Goal: Task Accomplishment & Management: Complete application form

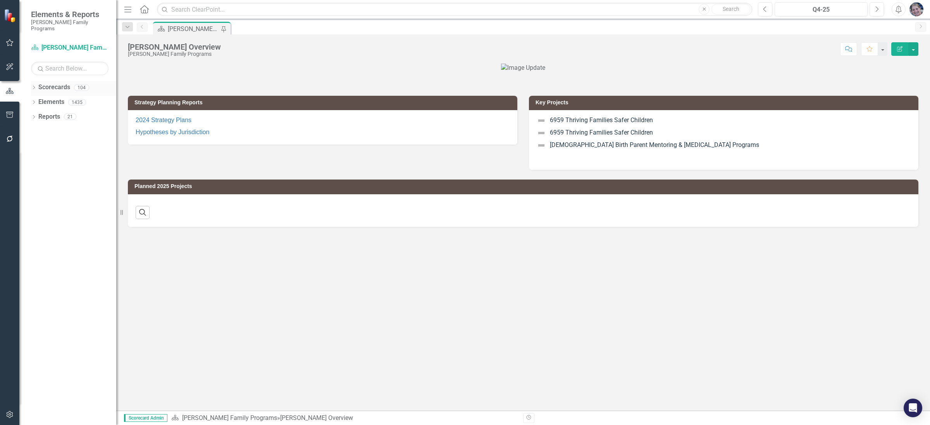
click at [34, 86] on icon "Dropdown" at bounding box center [33, 88] width 5 height 4
click at [40, 100] on icon "Dropdown" at bounding box center [38, 102] width 6 height 5
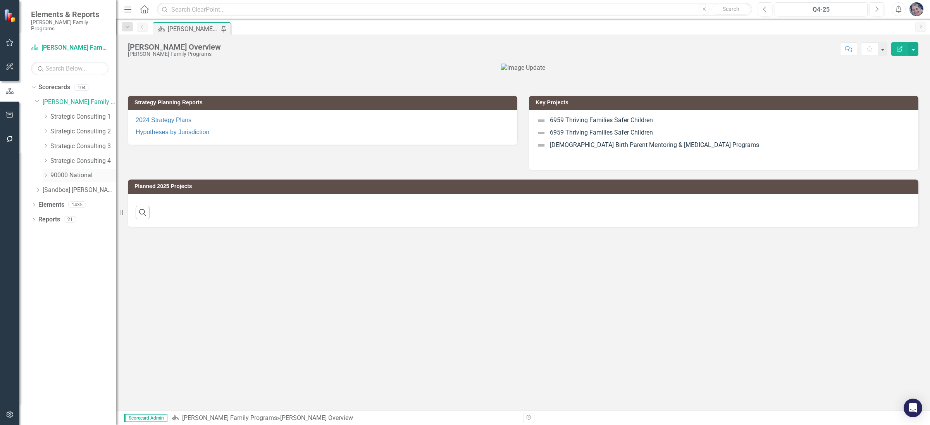
click at [43, 173] on icon "Dropdown" at bounding box center [46, 175] width 6 height 5
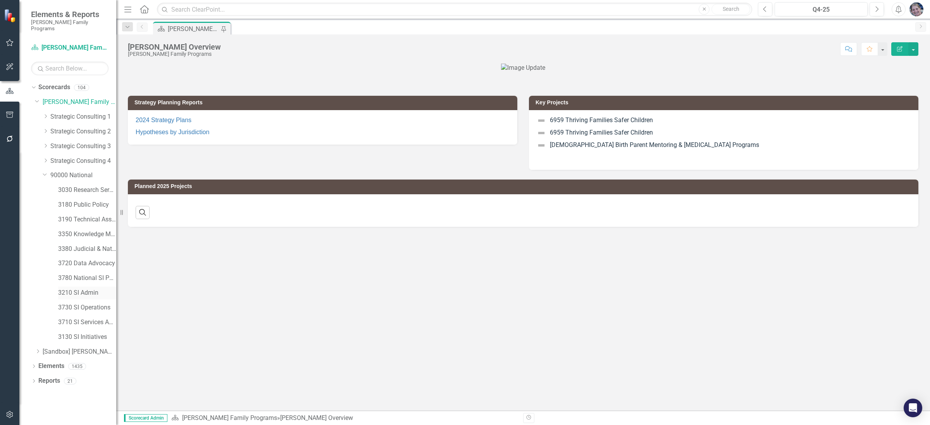
click at [79, 288] on link "3210 SI Admin" at bounding box center [87, 292] width 58 height 9
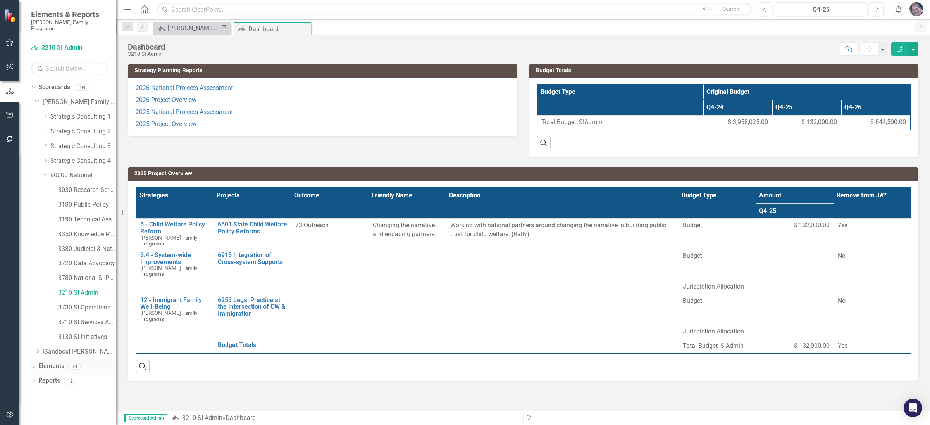
click at [52, 362] on link "Elements" at bounding box center [51, 366] width 26 height 9
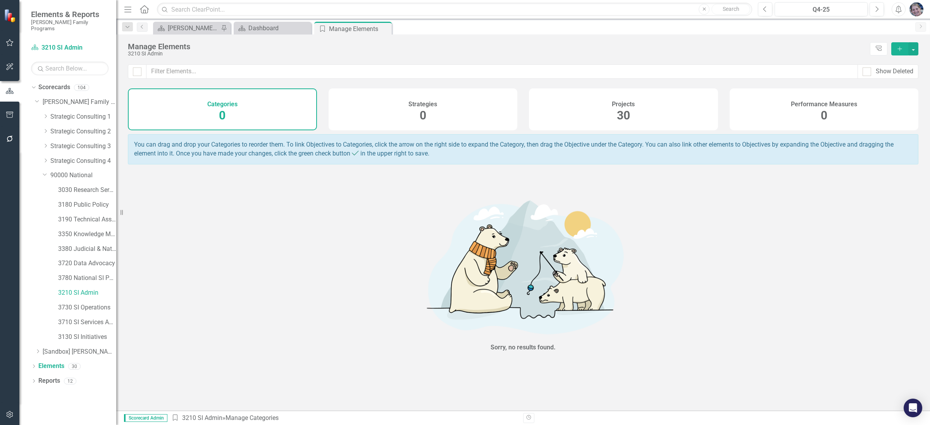
click at [628, 113] on span "30" at bounding box center [623, 115] width 13 height 14
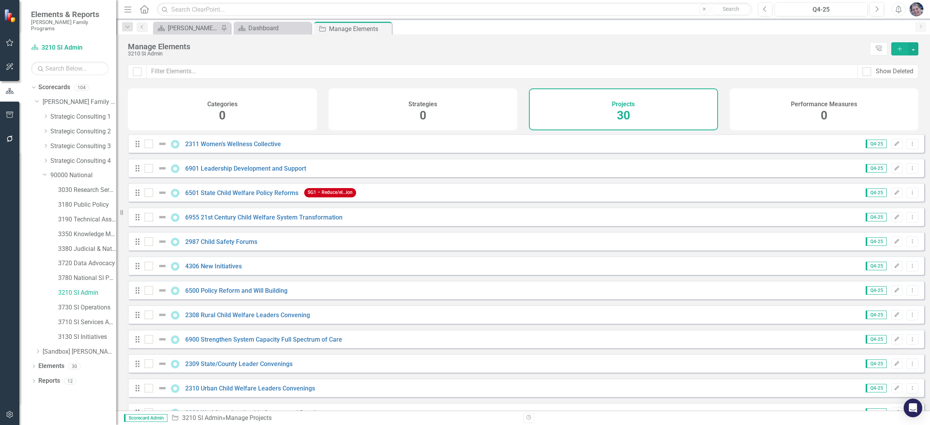
click at [897, 48] on icon "Add" at bounding box center [899, 48] width 7 height 5
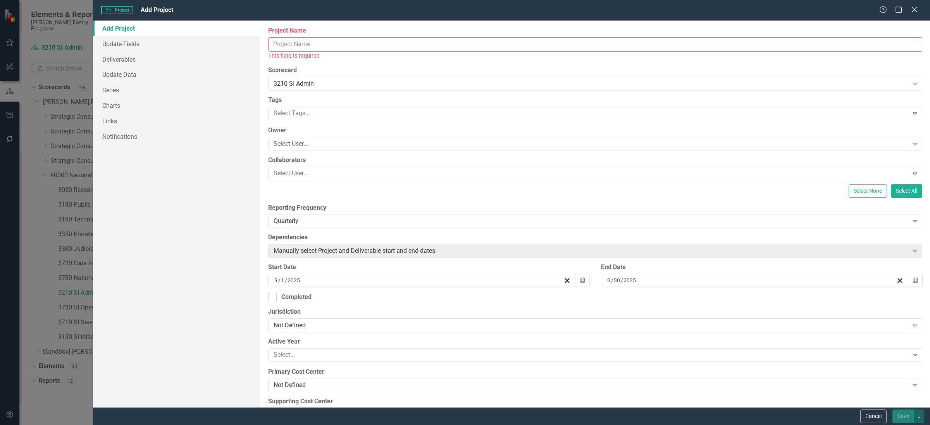
click at [382, 42] on input "Project Name" at bounding box center [595, 44] width 654 height 14
paste input "6257 – Legal Access for Non-Citizen Children Convenings"
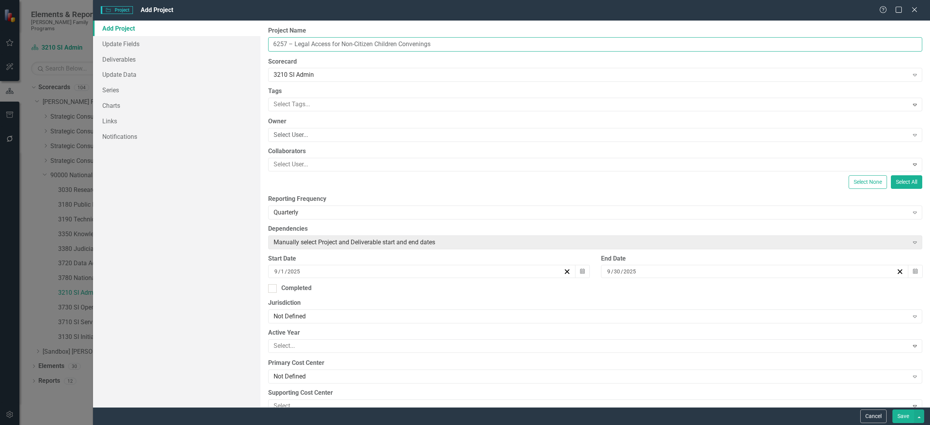
click at [287, 44] on input "6257 – Legal Access for Non-Citizen Children Convenings" at bounding box center [595, 44] width 654 height 14
type input "6257 Legal Access for Non-Citizen Children Convenings"
click at [298, 319] on div "Not Defined" at bounding box center [591, 316] width 635 height 9
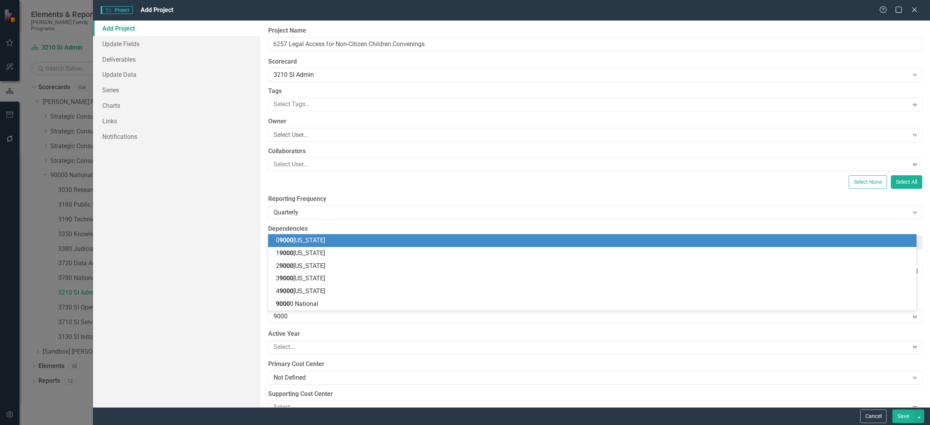
type input "90000"
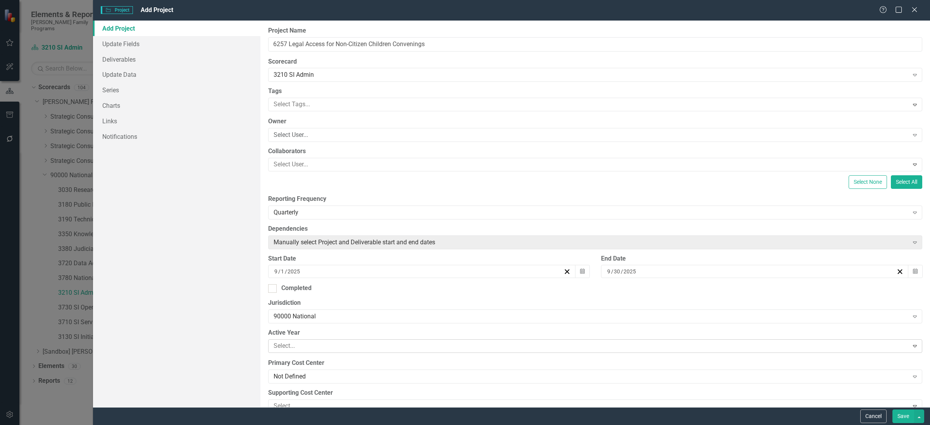
click at [298, 346] on div at bounding box center [589, 346] width 638 height 10
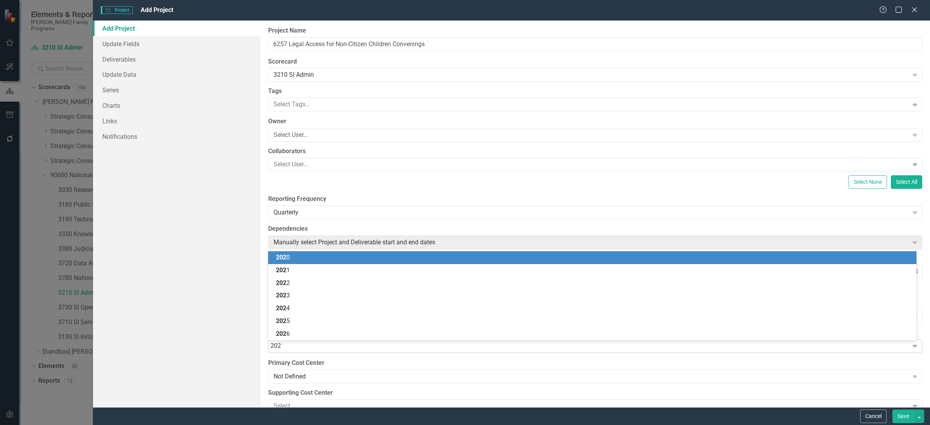
type input "2025"
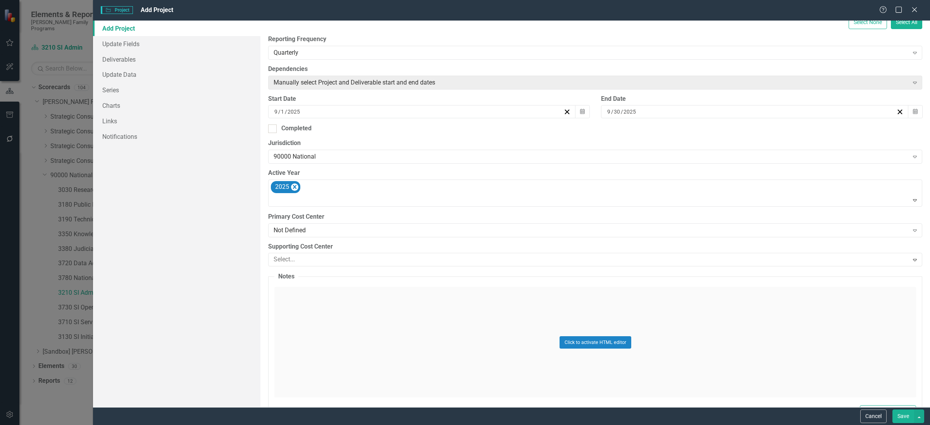
scroll to position [161, 0]
click at [285, 231] on div "Not Defined" at bounding box center [591, 228] width 635 height 9
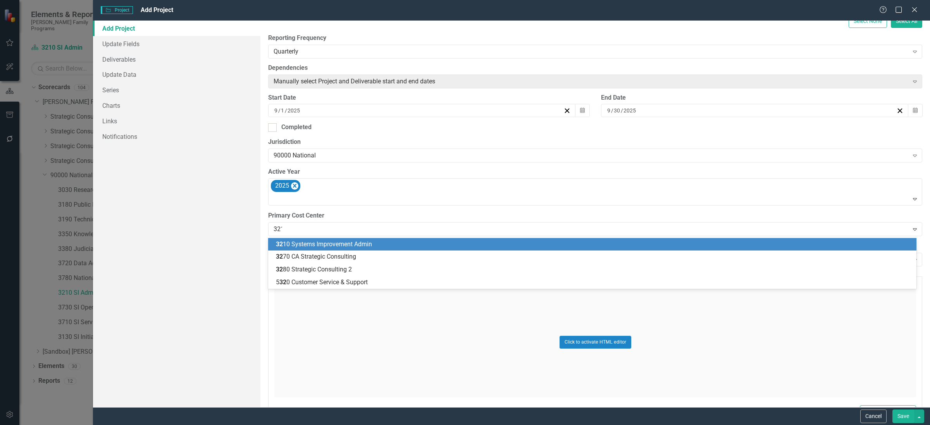
type input "3210"
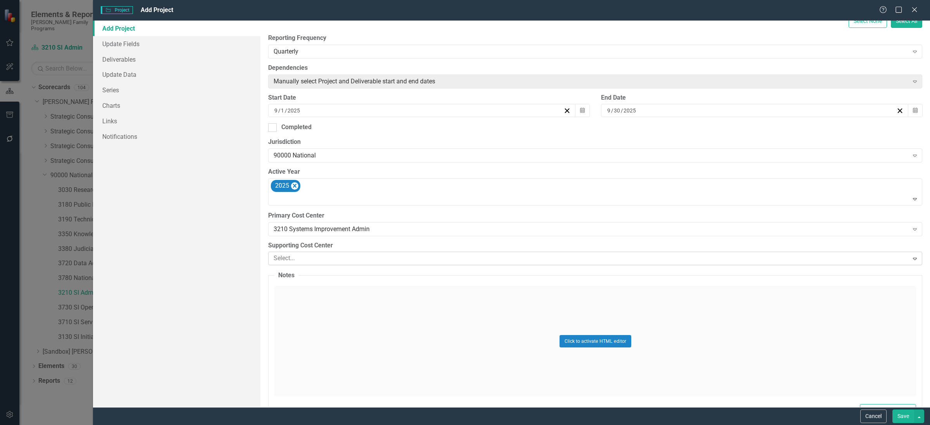
click at [293, 260] on div at bounding box center [589, 258] width 638 height 10
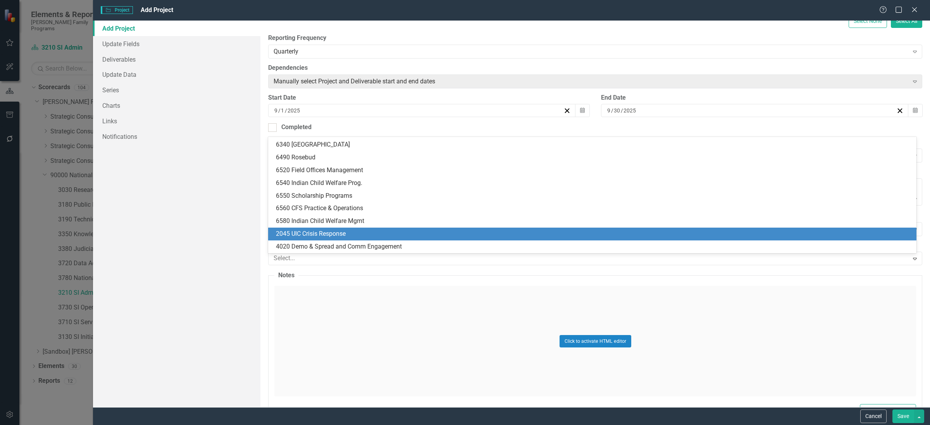
click at [314, 232] on div "2045 UIC Crisis Response" at bounding box center [594, 233] width 636 height 9
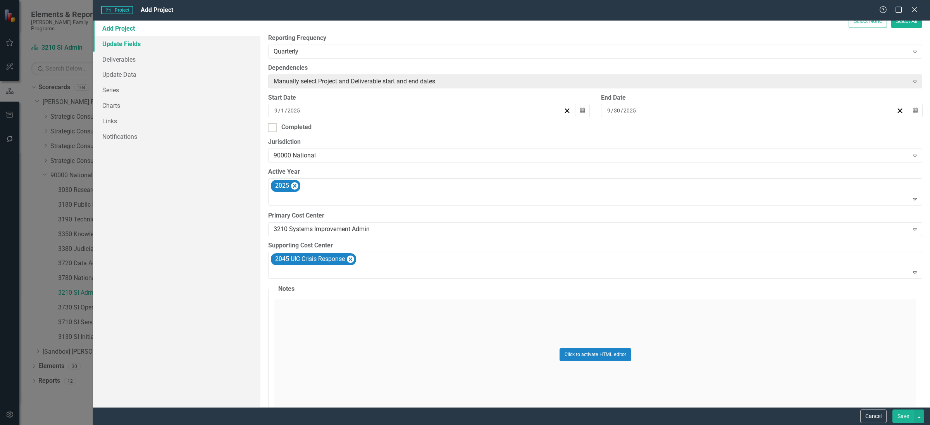
click at [127, 44] on link "Update Fields" at bounding box center [176, 43] width 167 height 15
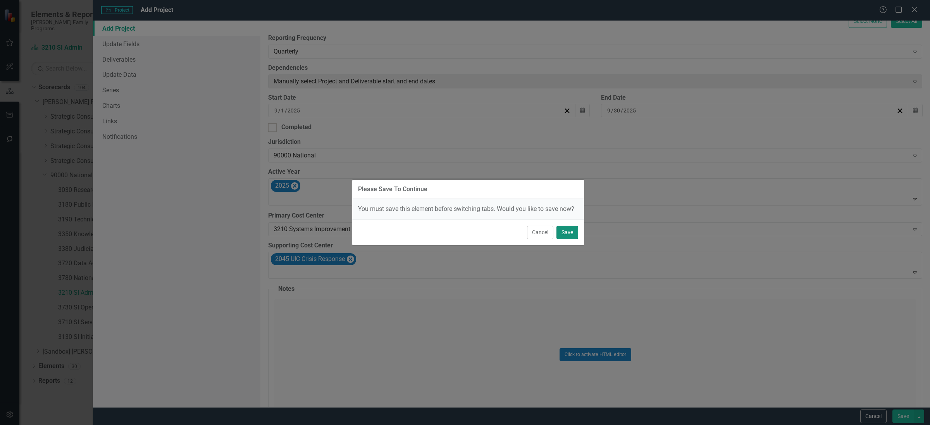
click at [568, 234] on button "Save" at bounding box center [567, 233] width 22 height 14
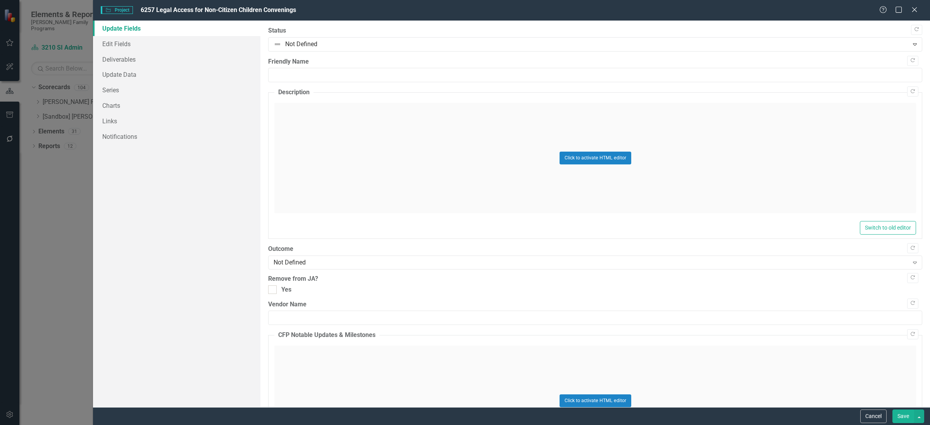
click at [328, 76] on div "Please Save To Continue You must save this element before switching tabs. Would…" at bounding box center [465, 212] width 930 height 425
click at [328, 76] on input "Friendly Name" at bounding box center [595, 75] width 654 height 14
paste input "6257 – Legal Access for Non-Citizen Children Convenings"
drag, startPoint x: 292, startPoint y: 76, endPoint x: 255, endPoint y: 72, distance: 37.4
click at [255, 72] on div "Update Fields Edit Fields Deliverables Update Data Series Charts Links Notifica…" at bounding box center [511, 214] width 837 height 386
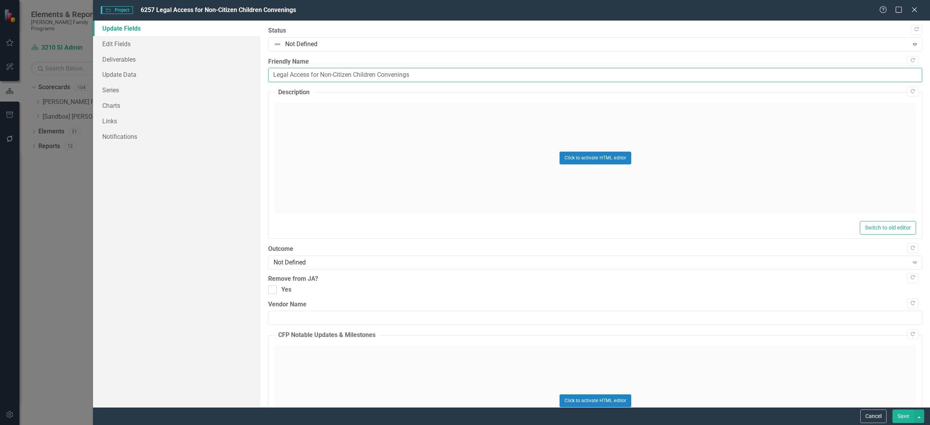
type input "Legal Access for Non-Citizen Children Convenings"
click at [308, 119] on div "Click to activate HTML editor" at bounding box center [595, 158] width 642 height 110
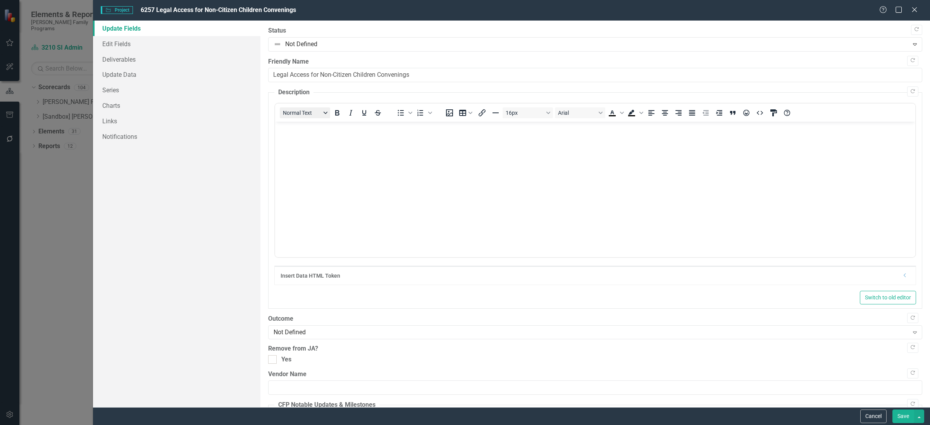
scroll to position [0, 0]
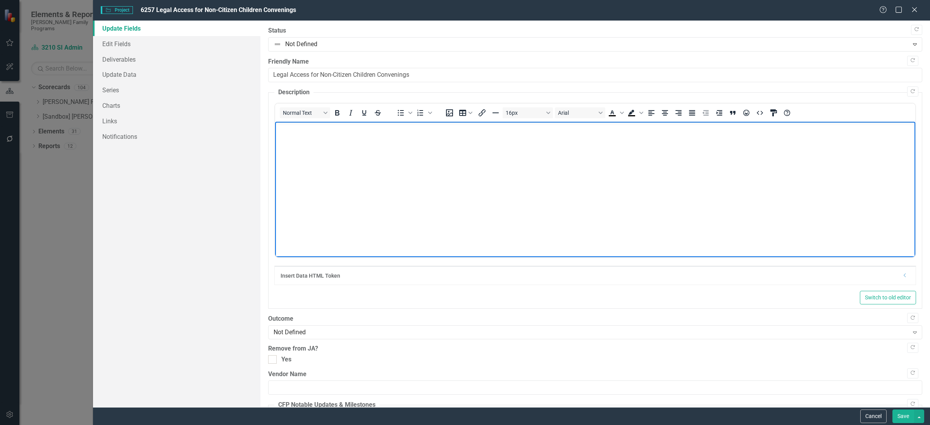
click at [306, 136] on body "Rich Text Area. Press ALT-0 for help." at bounding box center [595, 180] width 640 height 116
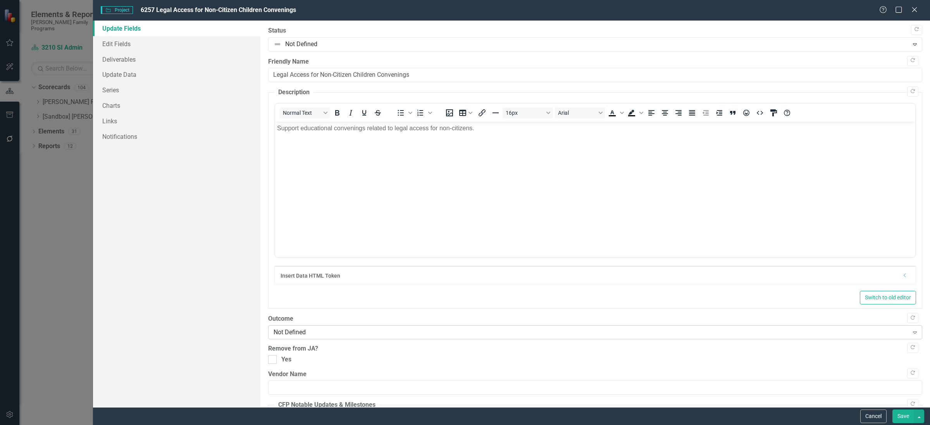
click at [302, 335] on div "Not Defined" at bounding box center [591, 332] width 635 height 9
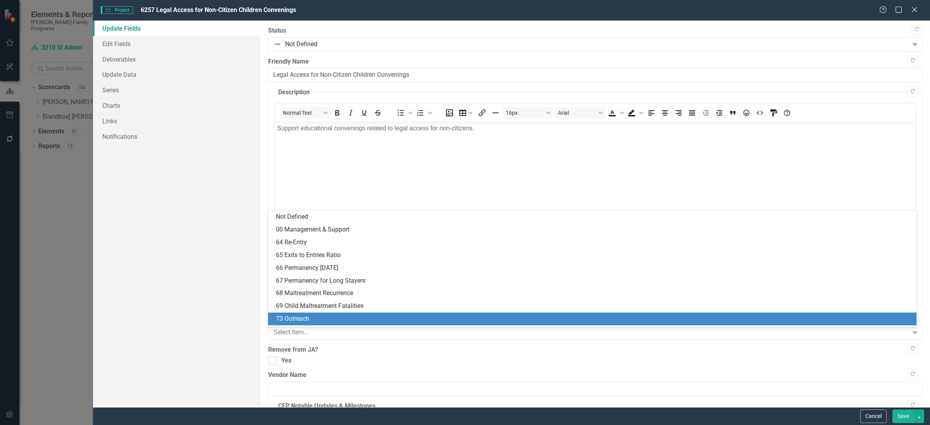
click at [303, 320] on div "73 Outreach" at bounding box center [594, 318] width 636 height 9
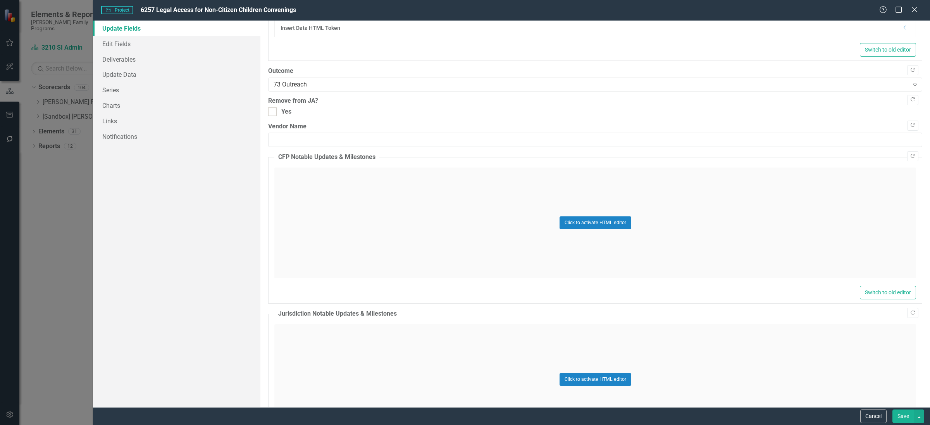
scroll to position [252, 0]
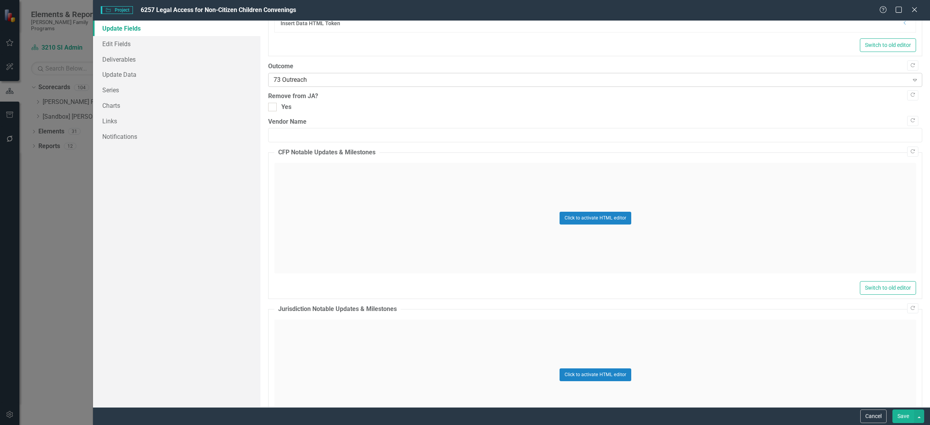
click at [300, 79] on div "73 Outreach" at bounding box center [591, 80] width 635 height 9
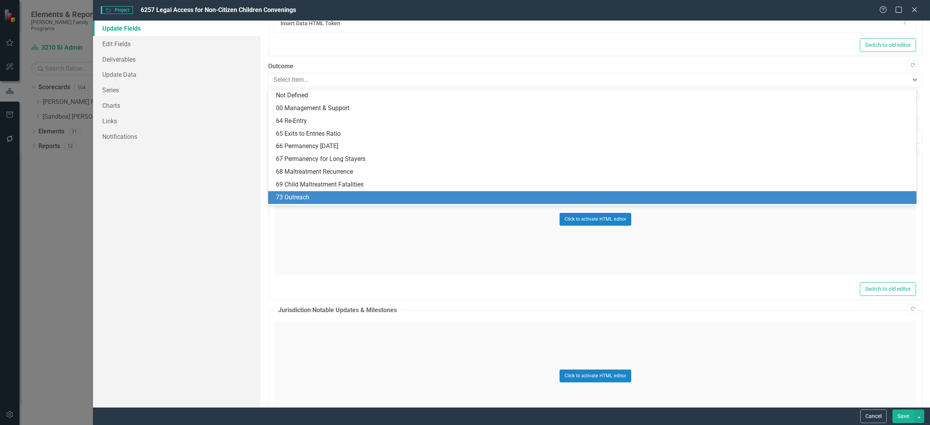
scroll to position [102, 0]
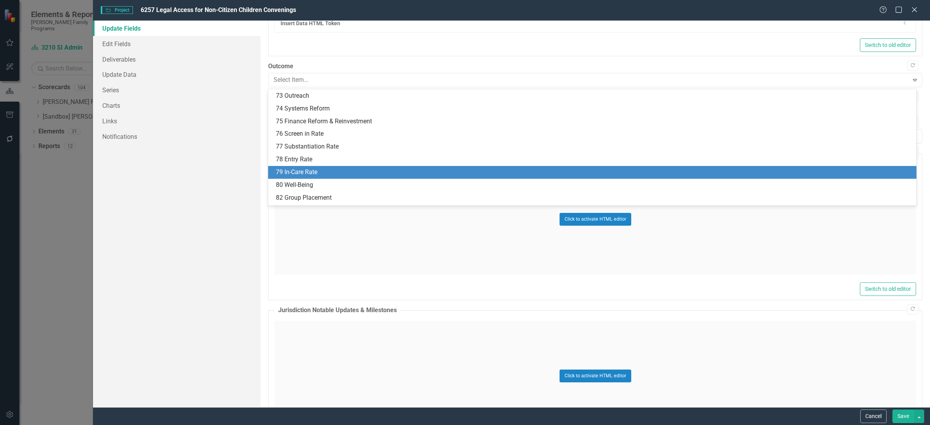
click at [305, 171] on div "79 In-Care Rate" at bounding box center [594, 172] width 636 height 9
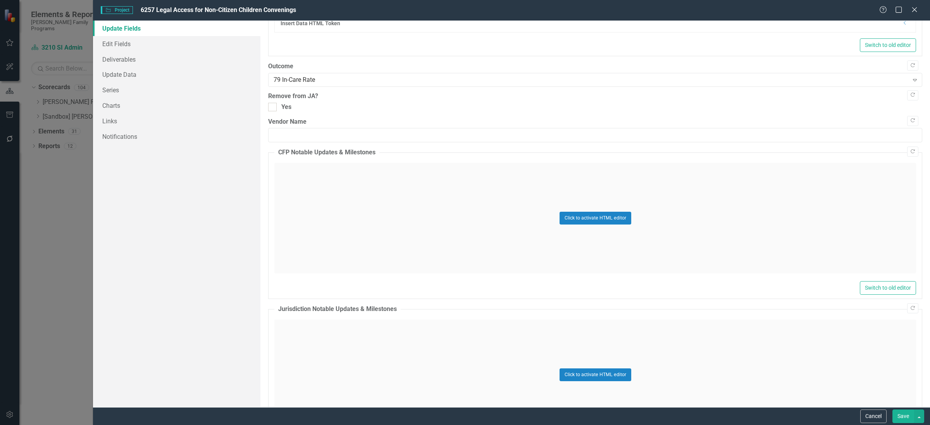
click at [899, 417] on button "Save" at bounding box center [903, 416] width 22 height 14
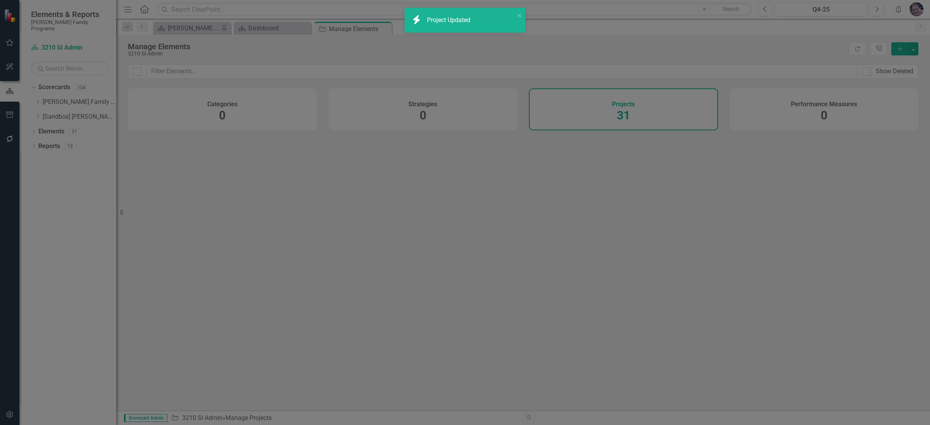
checkbox input "false"
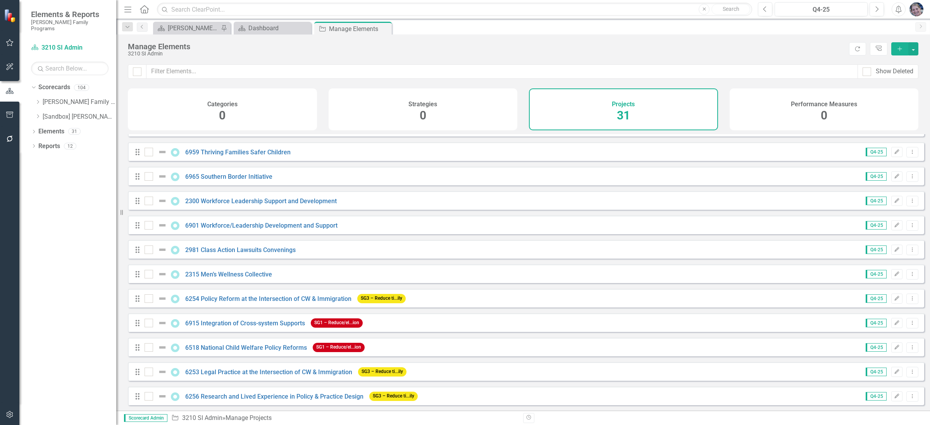
scroll to position [487, 0]
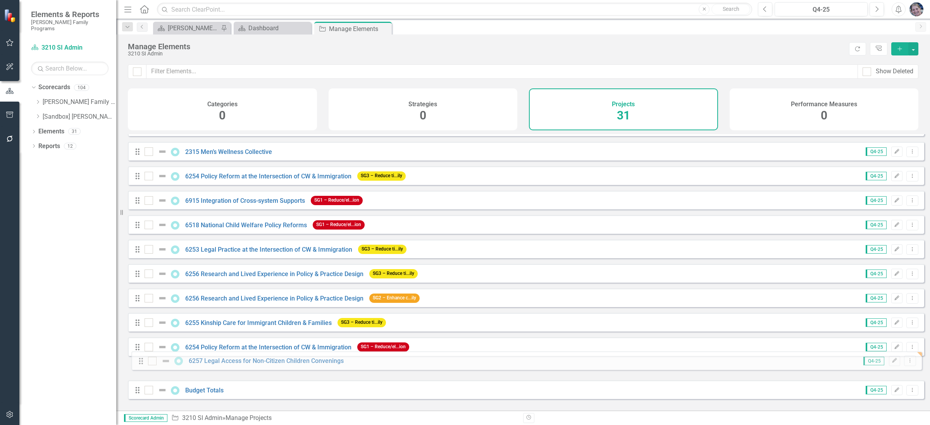
drag, startPoint x: 138, startPoint y: 396, endPoint x: 141, endPoint y: 362, distance: 35.0
click at [141, 362] on div "Drag 2311 Women’s Wellness Collective Q4-25 Edit Dropdown Menu Drag 6901 Leader…" at bounding box center [526, 29] width 796 height 751
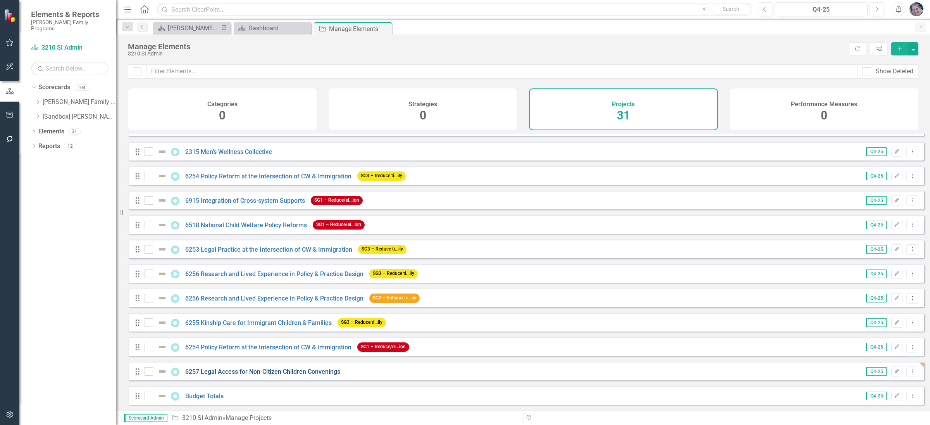
click at [312, 368] on link "6257 Legal Access for Non-Citizen Children Convenings" at bounding box center [262, 371] width 155 height 7
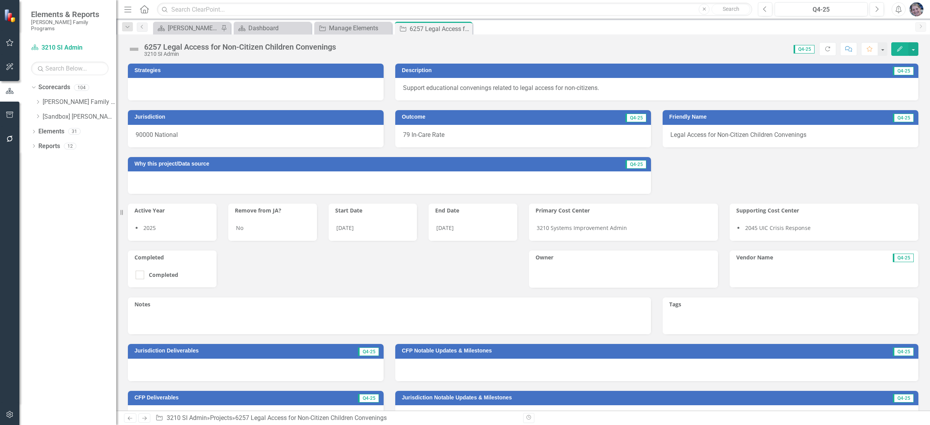
click at [303, 89] on div at bounding box center [256, 89] width 256 height 22
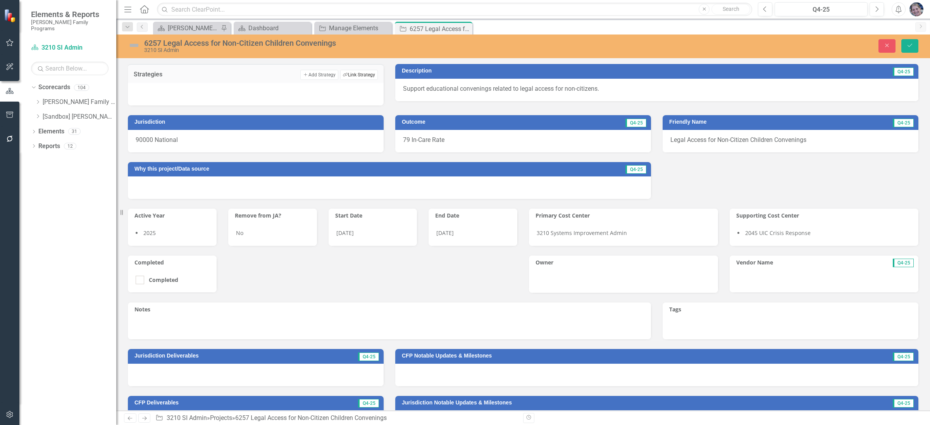
click at [356, 77] on button "Link Tag Link Strategy" at bounding box center [359, 75] width 38 height 10
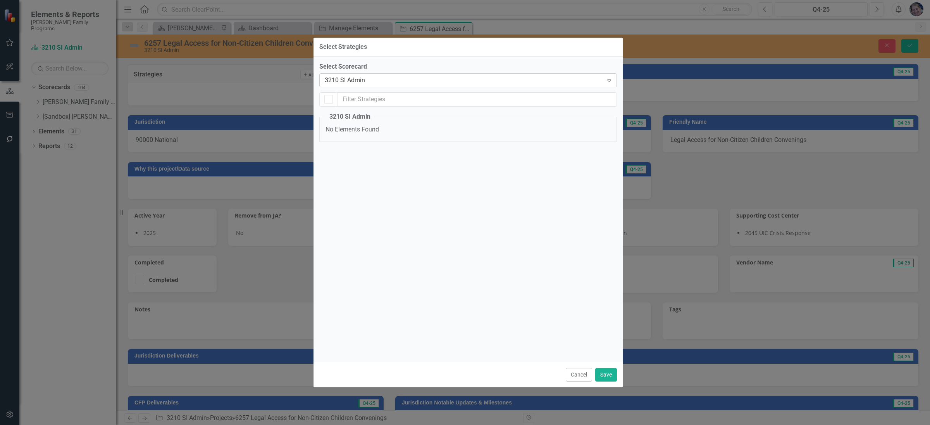
click at [434, 82] on div "3210 SI Admin" at bounding box center [464, 80] width 279 height 9
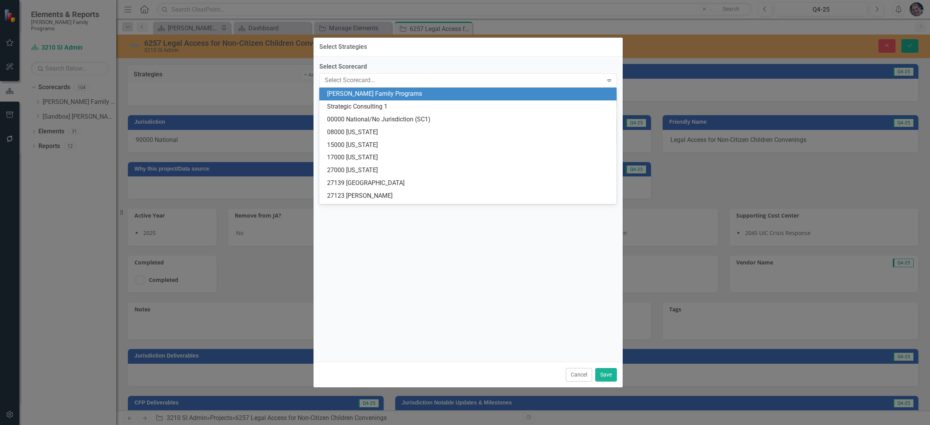
click at [478, 95] on div "[PERSON_NAME] Family Programs" at bounding box center [469, 94] width 285 height 9
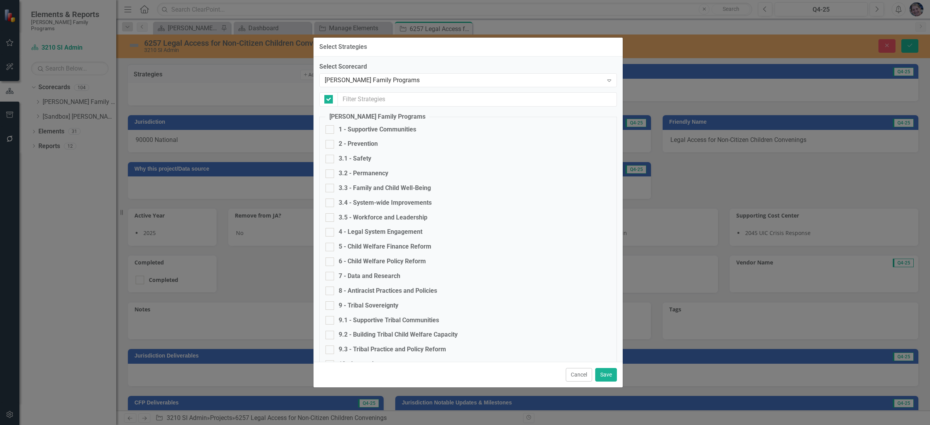
checkbox input "false"
click at [333, 229] on div at bounding box center [329, 232] width 9 height 9
click at [331, 229] on input "4 - Legal System Engagement" at bounding box center [327, 230] width 5 height 5
checkbox input "true"
click at [601, 374] on button "Save" at bounding box center [606, 375] width 22 height 14
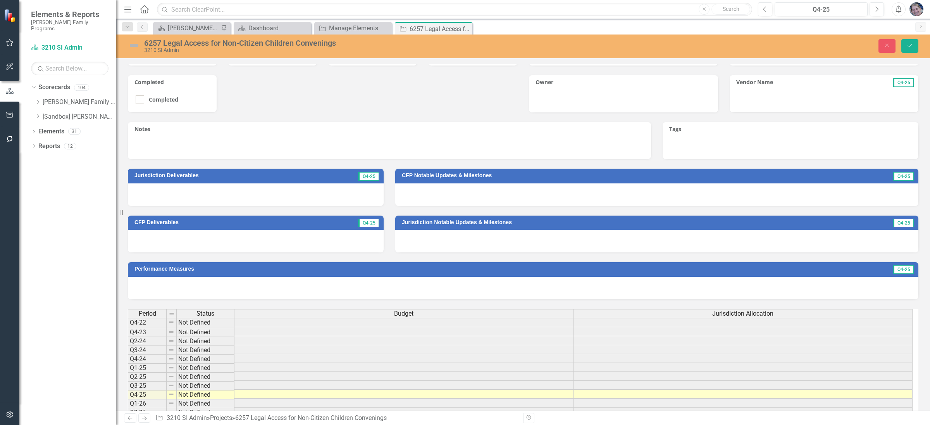
scroll to position [234, 0]
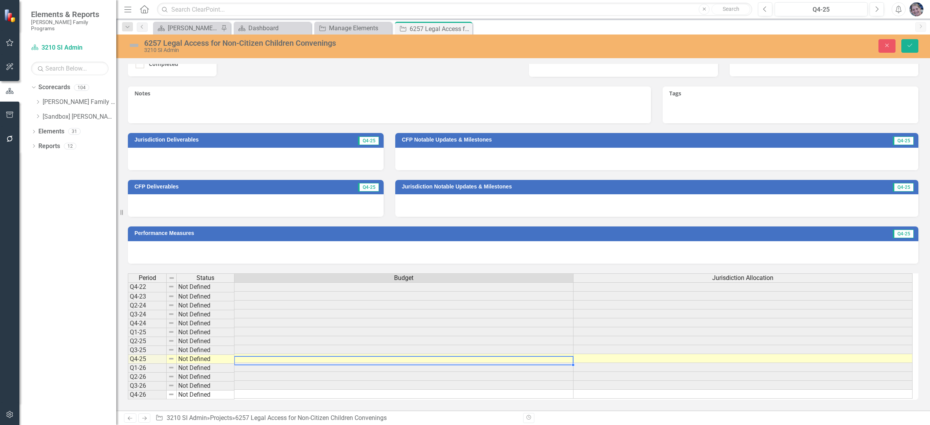
click at [548, 354] on td at bounding box center [403, 358] width 339 height 9
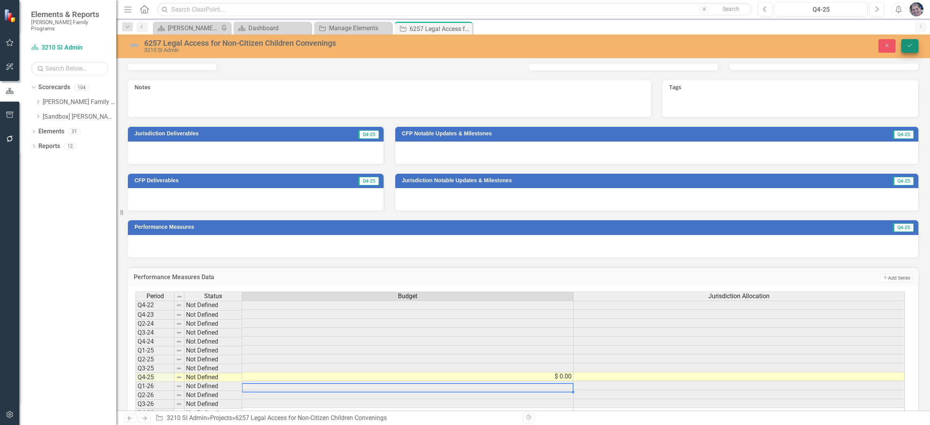
type textarea "0.00"
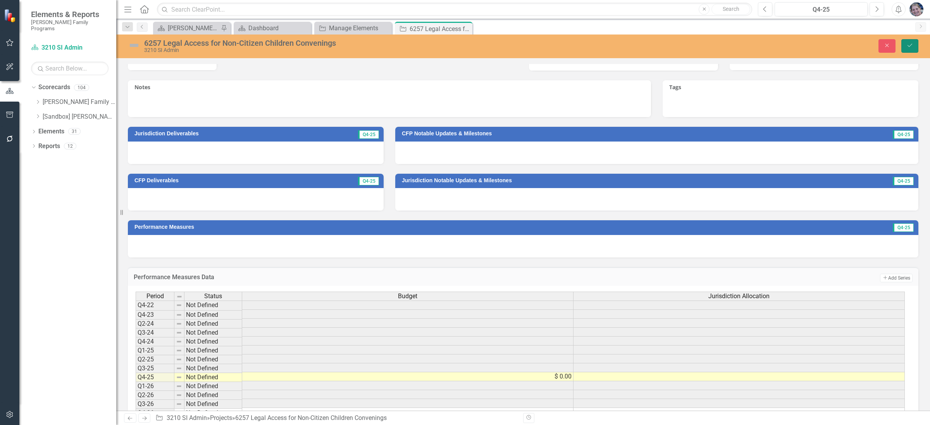
click at [904, 45] on button "Save" at bounding box center [909, 46] width 17 height 14
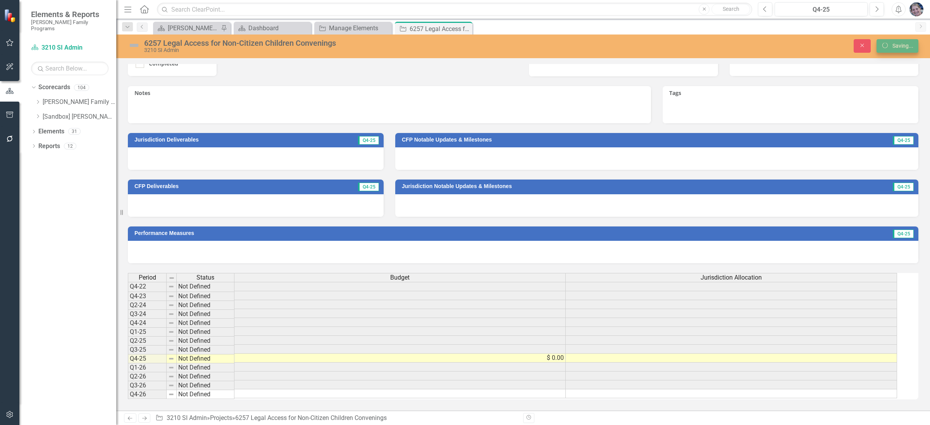
scroll to position [229, 0]
